Goal: Task Accomplishment & Management: Manage account settings

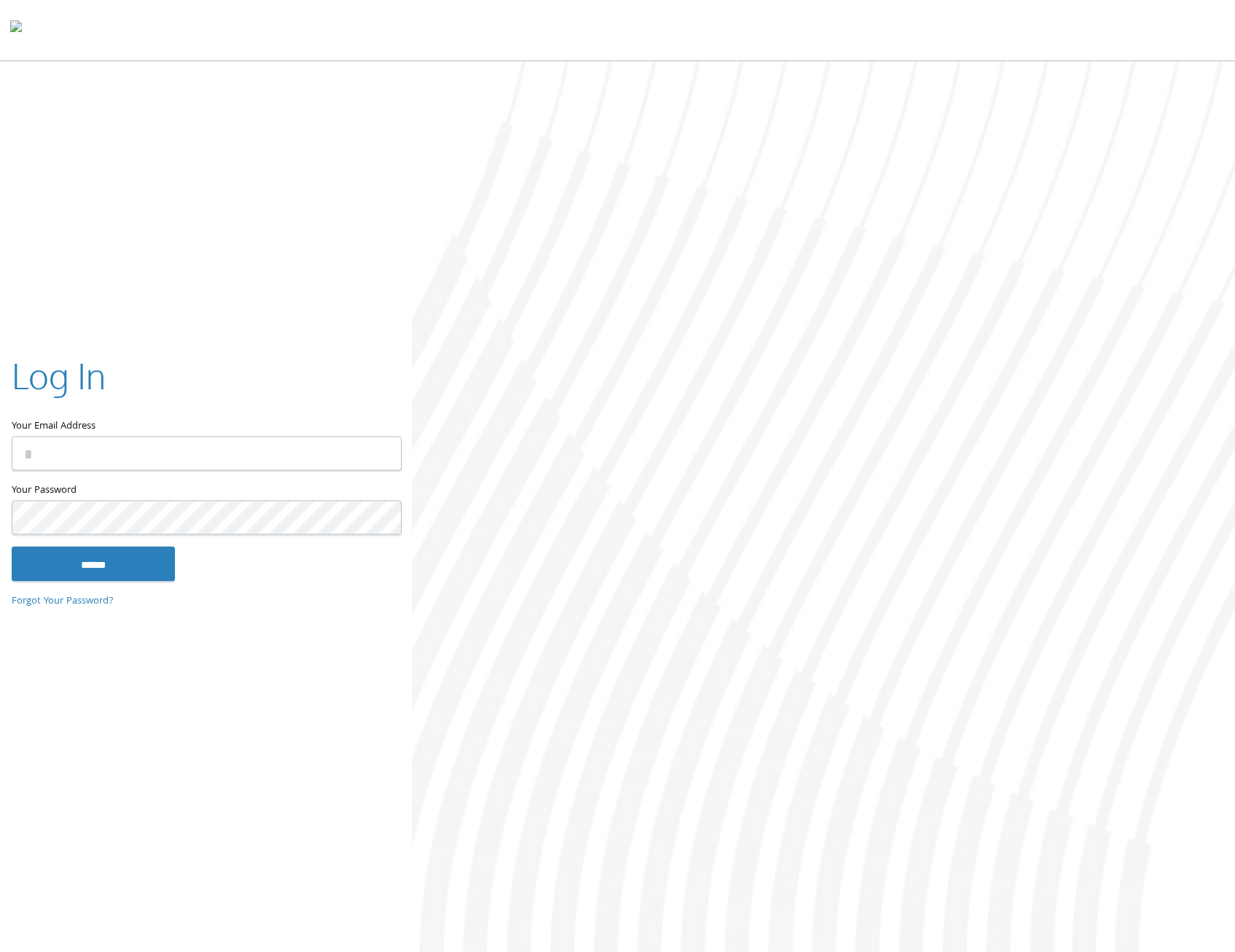
click at [72, 458] on input "Your Email Address" at bounding box center [206, 453] width 390 height 34
type input "**********"
click at [11, 546] on input "******" at bounding box center [93, 564] width 163 height 35
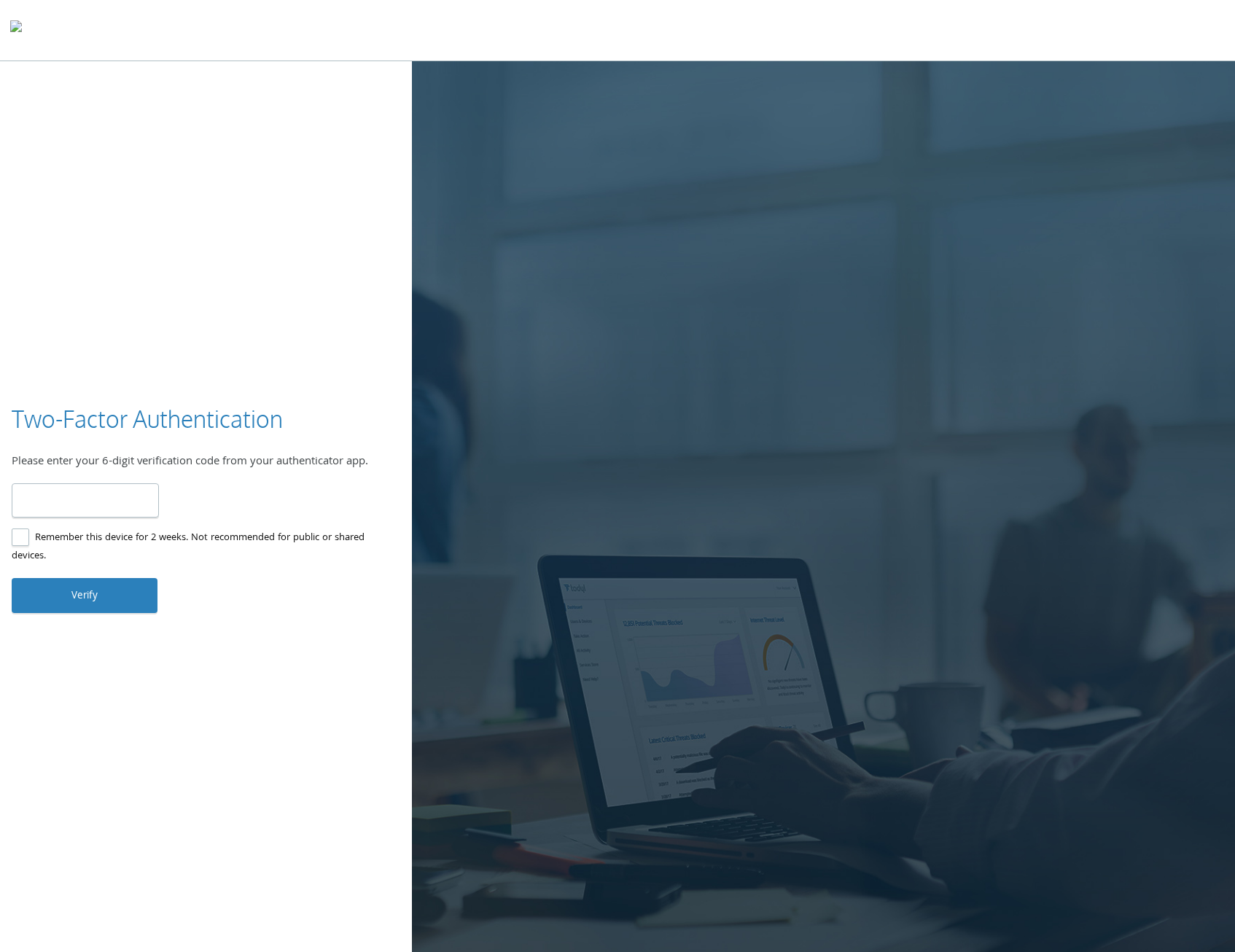
type input "******"
